Goal: Use online tool/utility: Utilize a website feature to perform a specific function

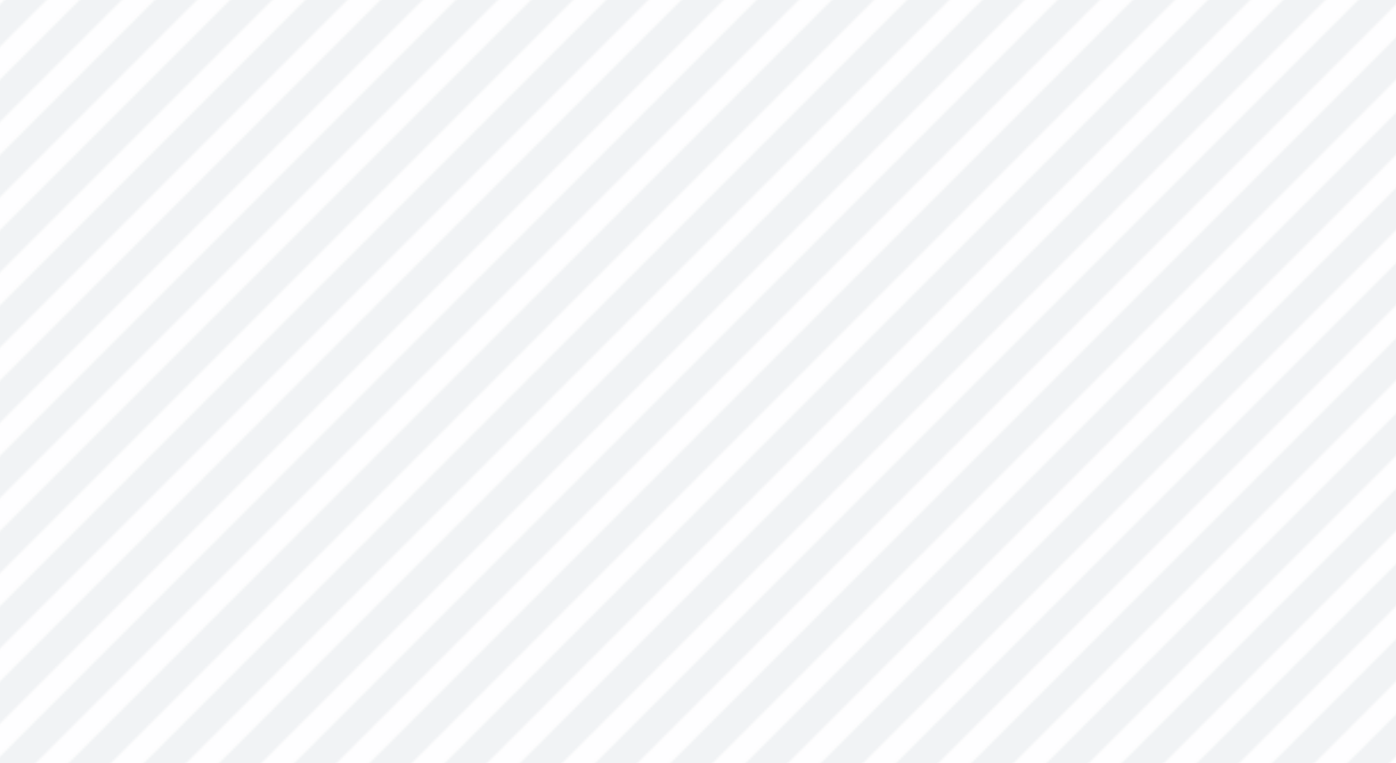
scroll to position [0, 2]
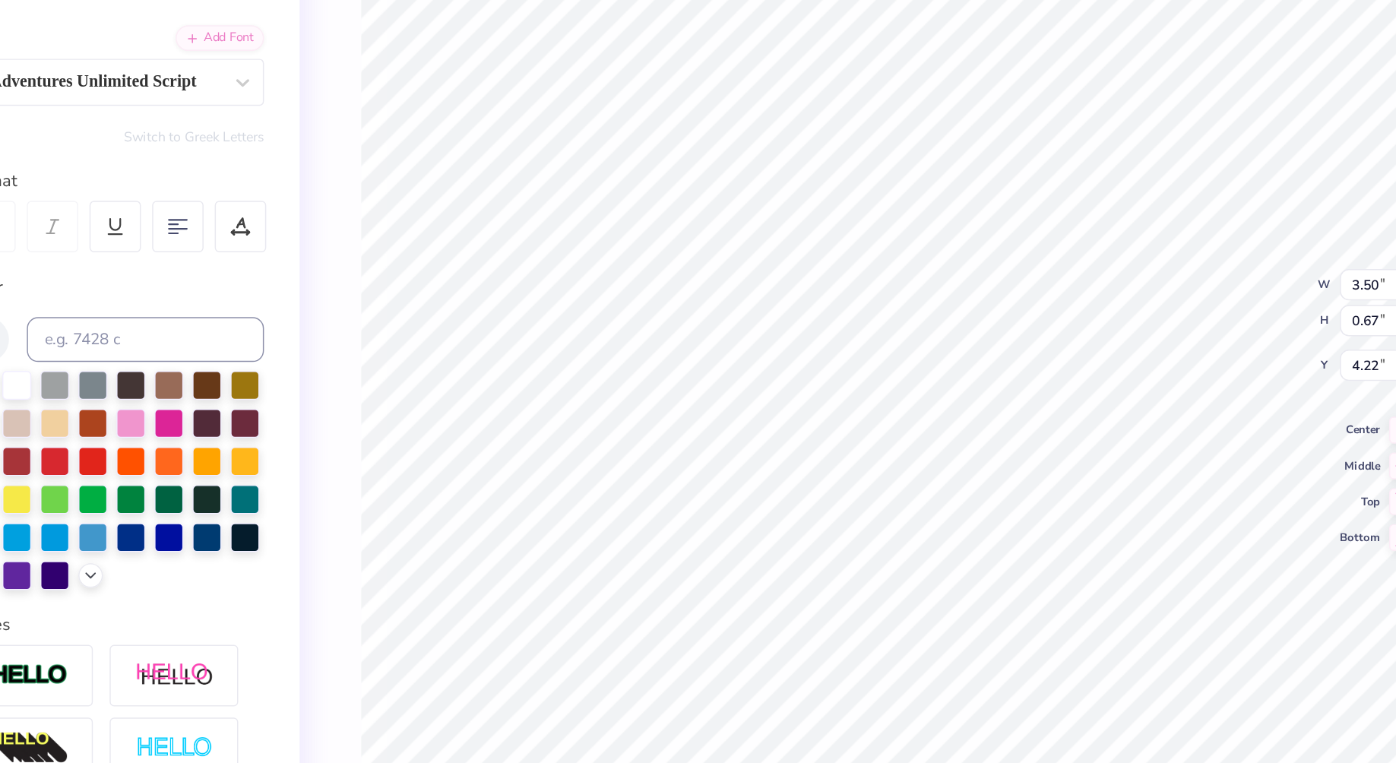
type textarea "[PERSON_NAME], O"
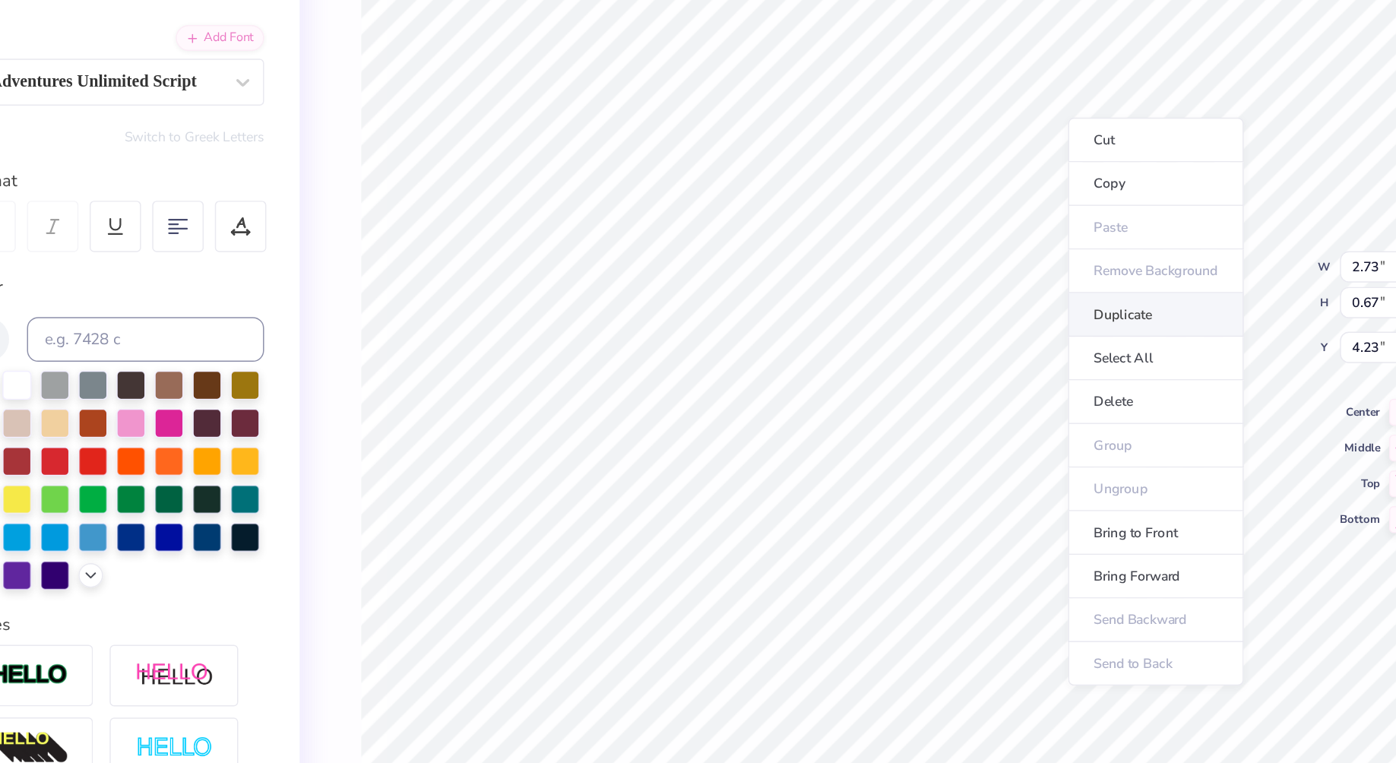
click at [843, 357] on li "Duplicate" at bounding box center [902, 372] width 119 height 30
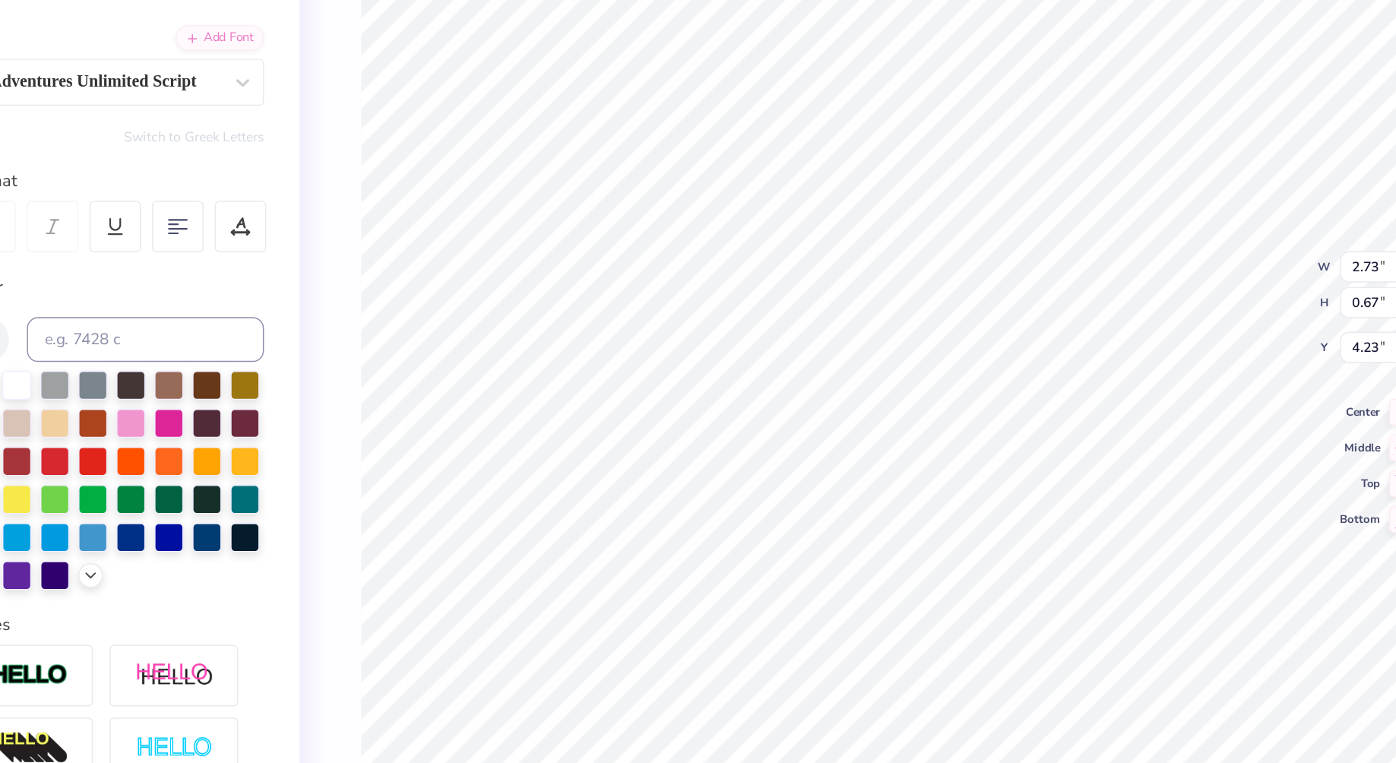
type input "5.23"
type textarea "R"
type input "4.30"
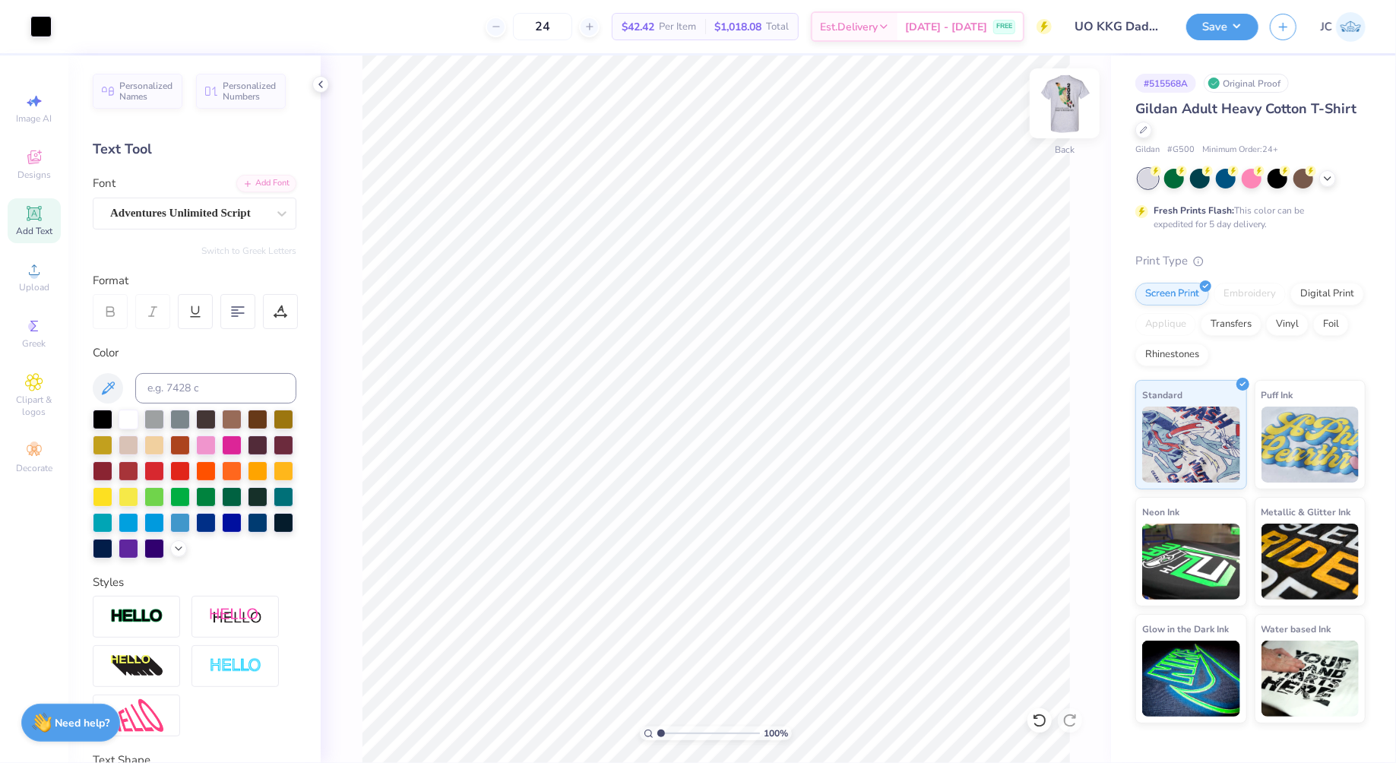
click at [1074, 115] on img at bounding box center [1064, 103] width 61 height 61
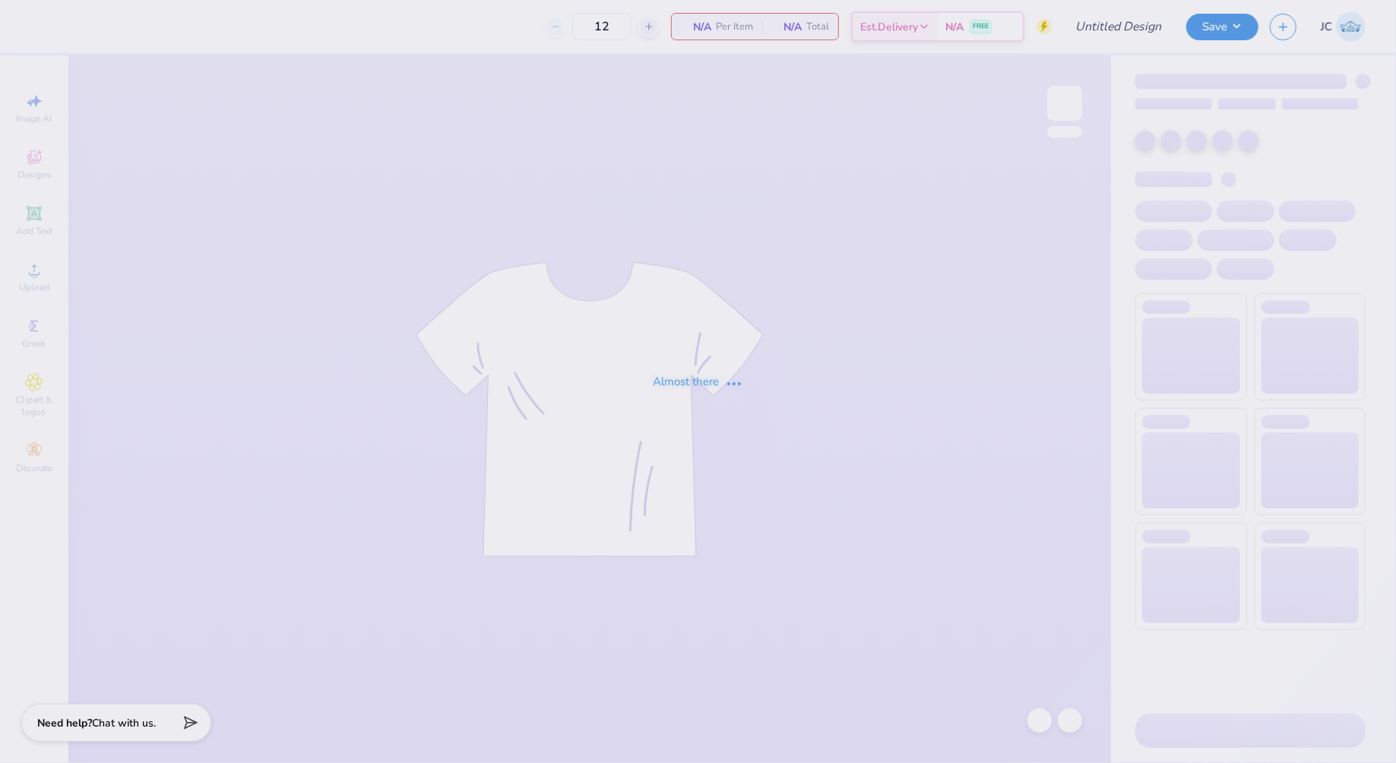
type input "ID Gphi Philo F25"
type input "24"
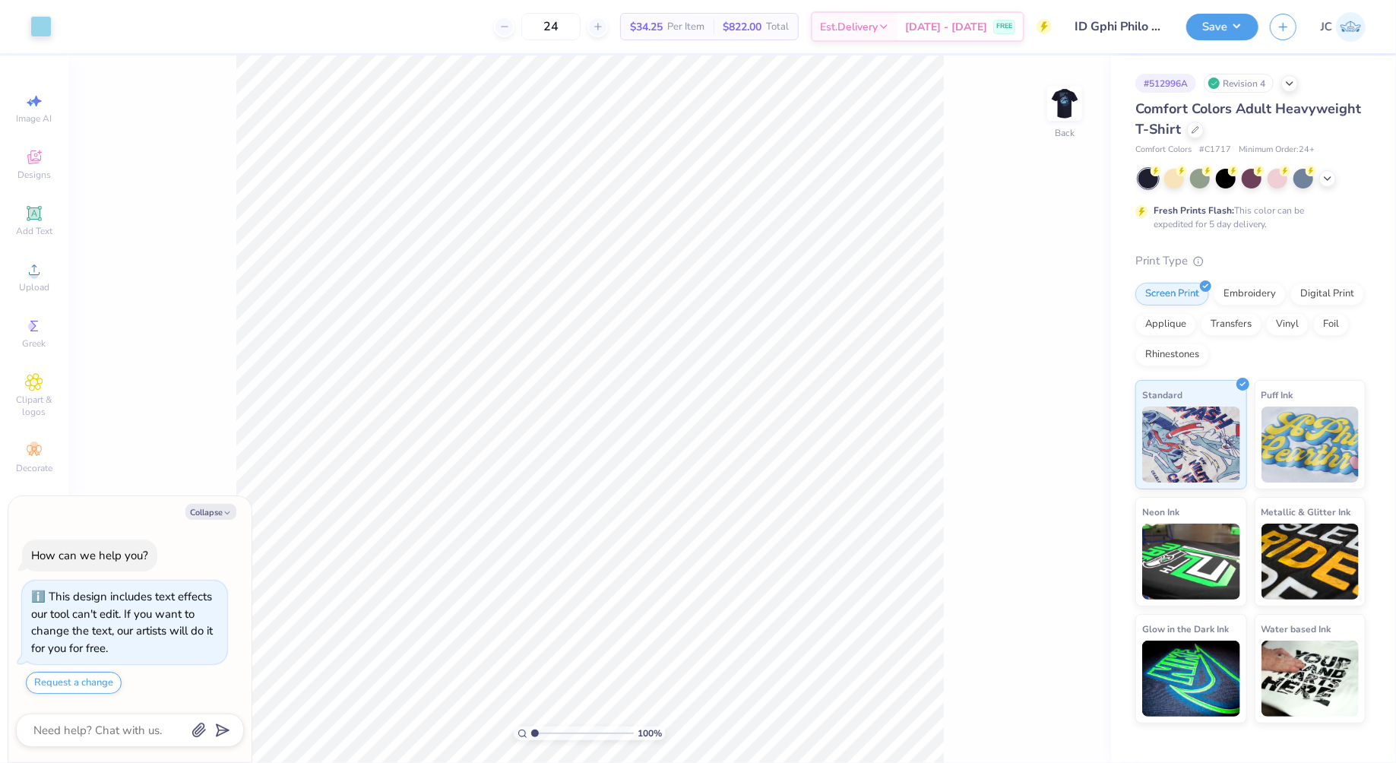
click at [1089, 92] on div "100 % Back" at bounding box center [589, 408] width 1042 height 707
click at [1065, 98] on img at bounding box center [1064, 103] width 61 height 61
click at [223, 517] on icon "button" at bounding box center [227, 512] width 9 height 9
type textarea "x"
